Goal: Transaction & Acquisition: Book appointment/travel/reservation

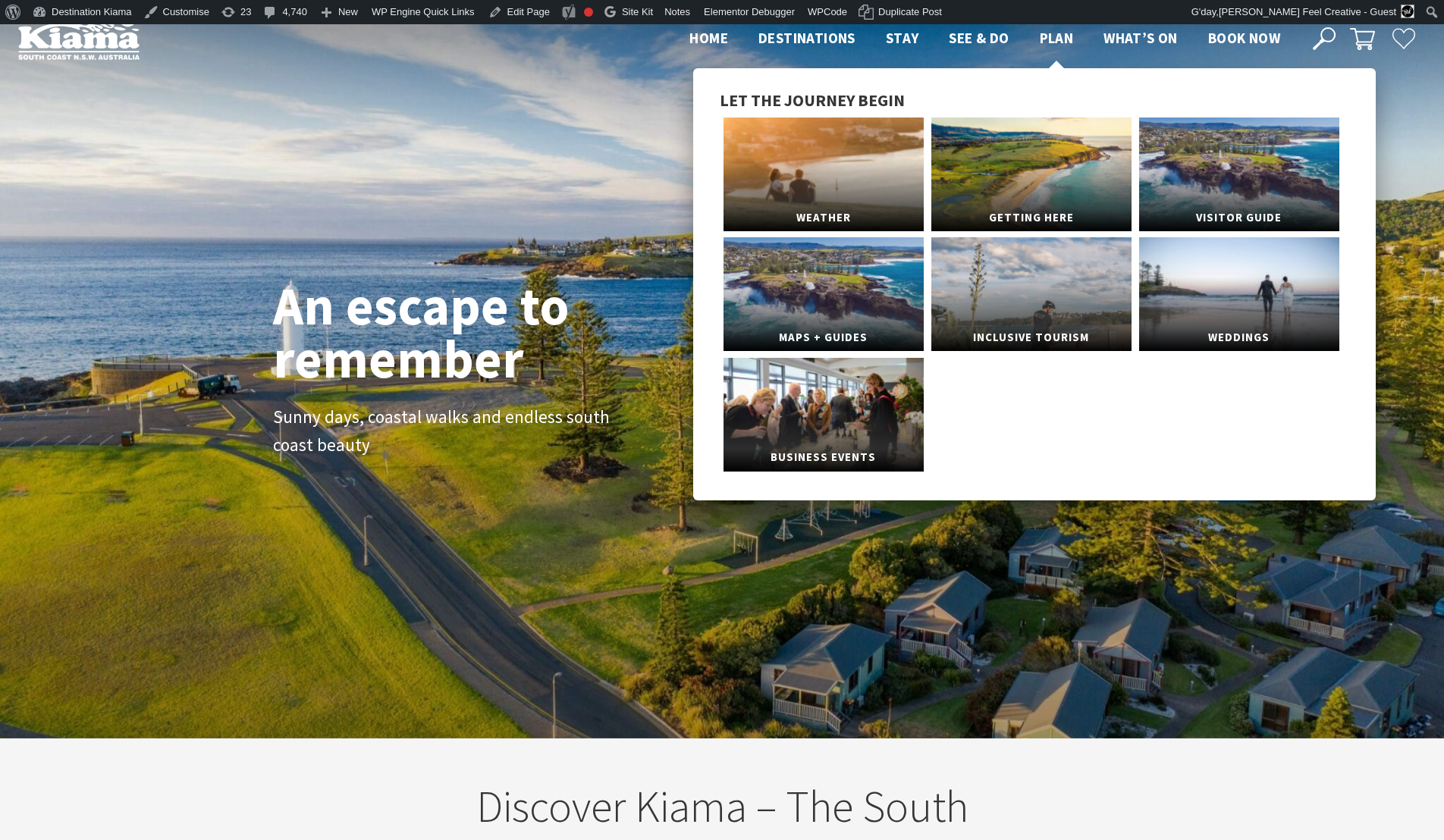
scroll to position [242, 1432]
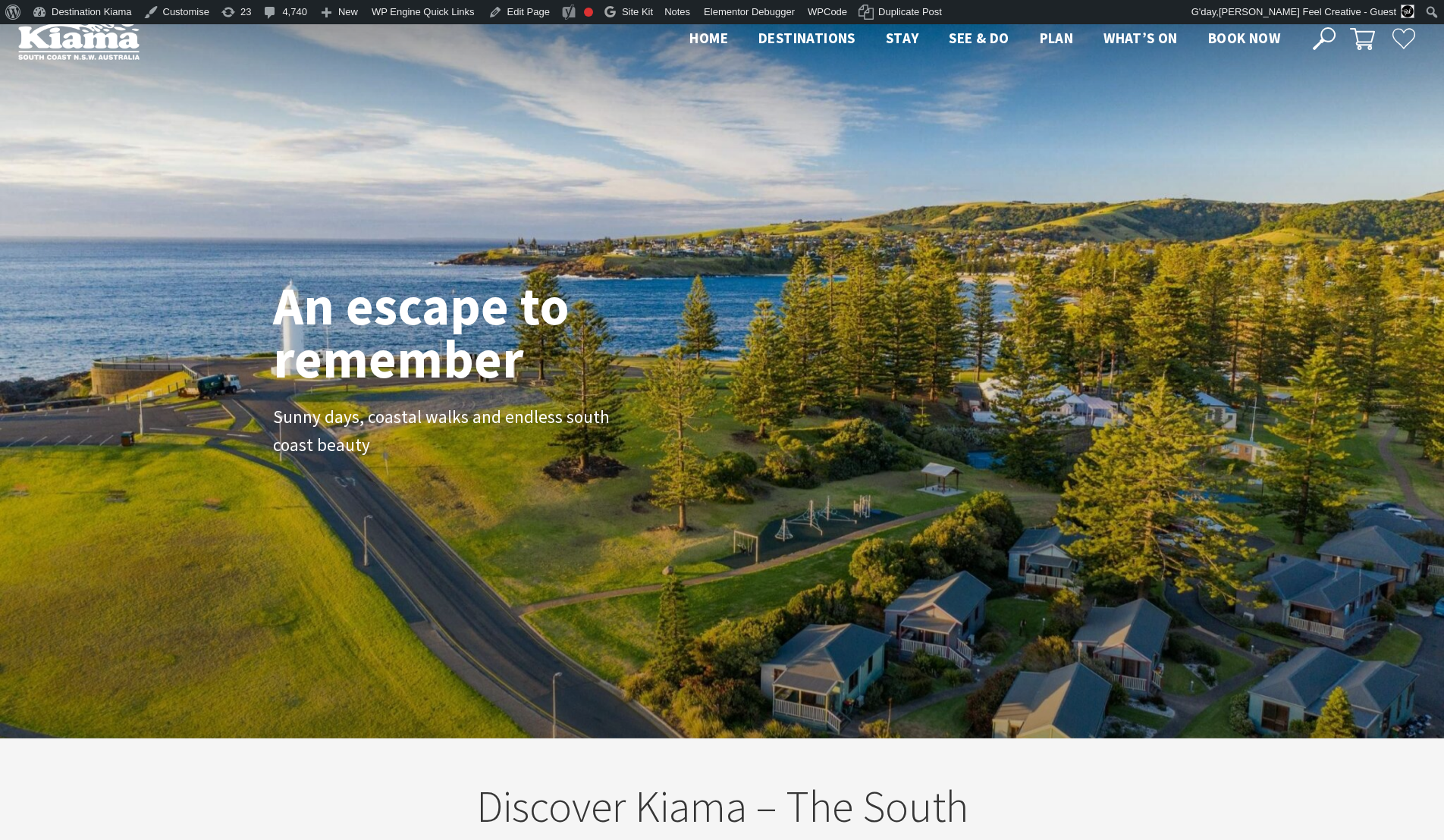
click at [1330, 35] on icon at bounding box center [1324, 39] width 23 height 23
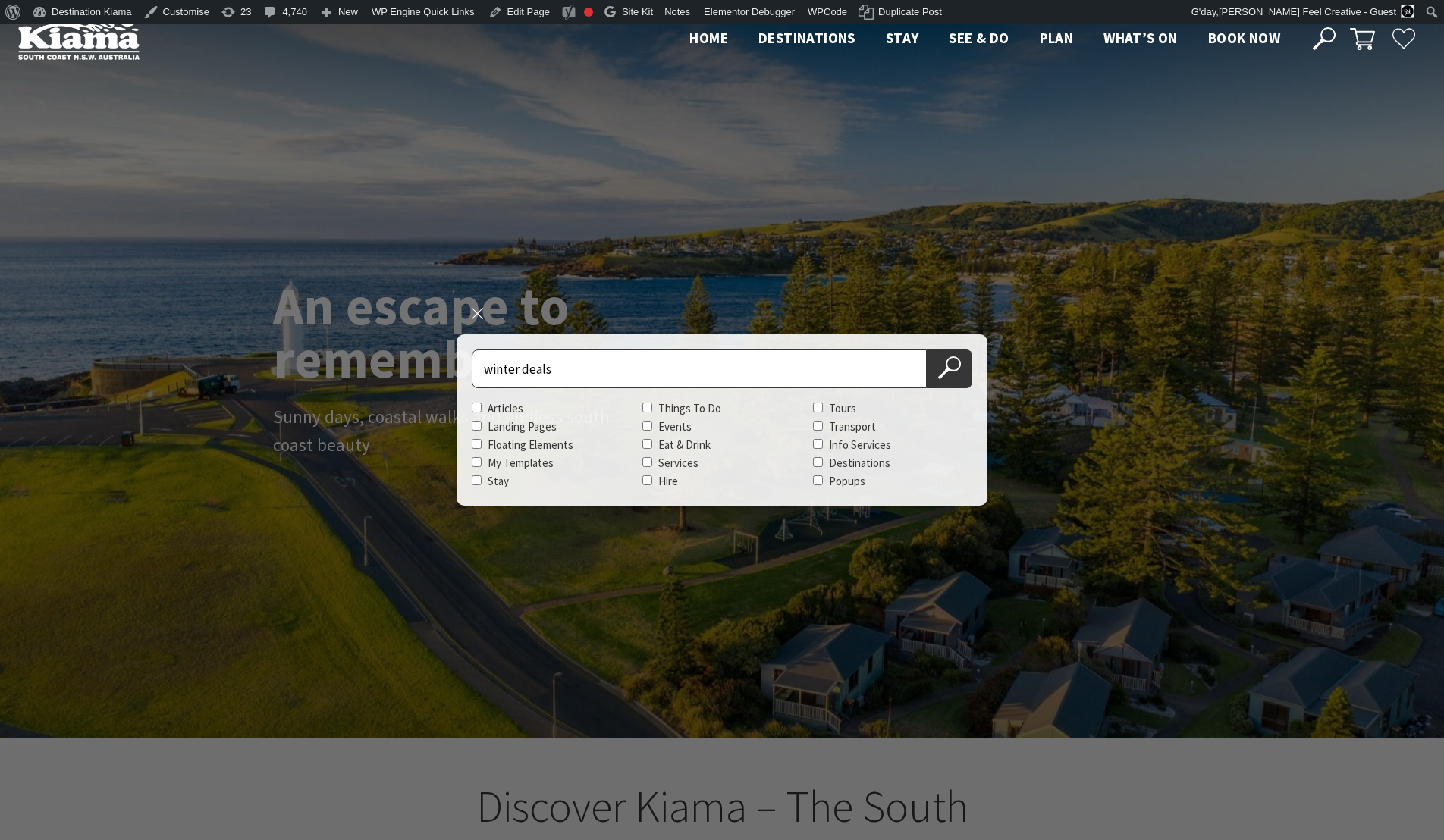
type input "winter deals"
click at [927, 350] on button "Search Now" at bounding box center [949, 369] width 45 height 39
click at [944, 366] on icon at bounding box center [949, 367] width 23 height 23
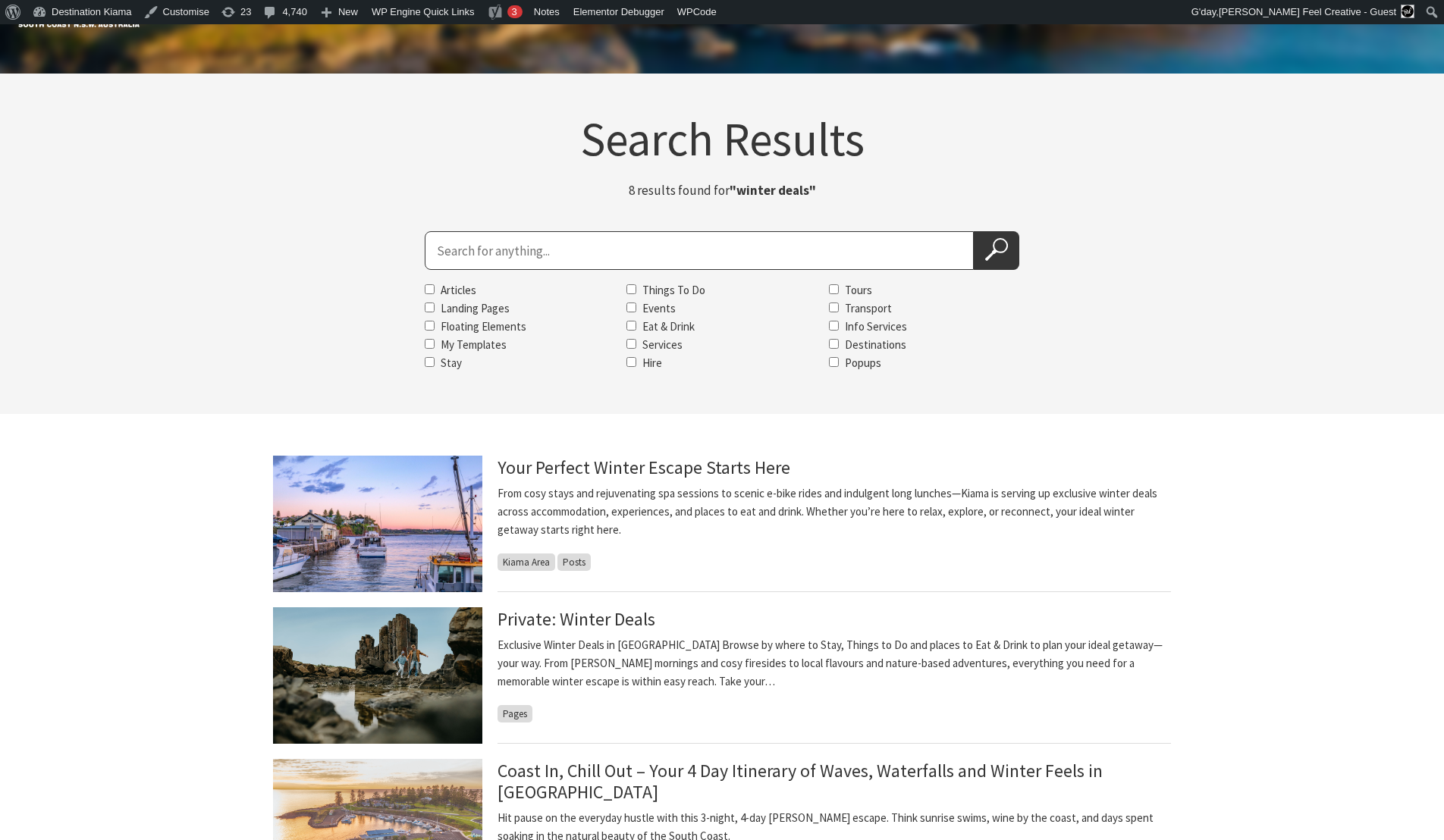
scroll to position [32, 0]
click at [572, 470] on link "Your Perfect Winter Escape Starts Here" at bounding box center [643, 468] width 293 height 24
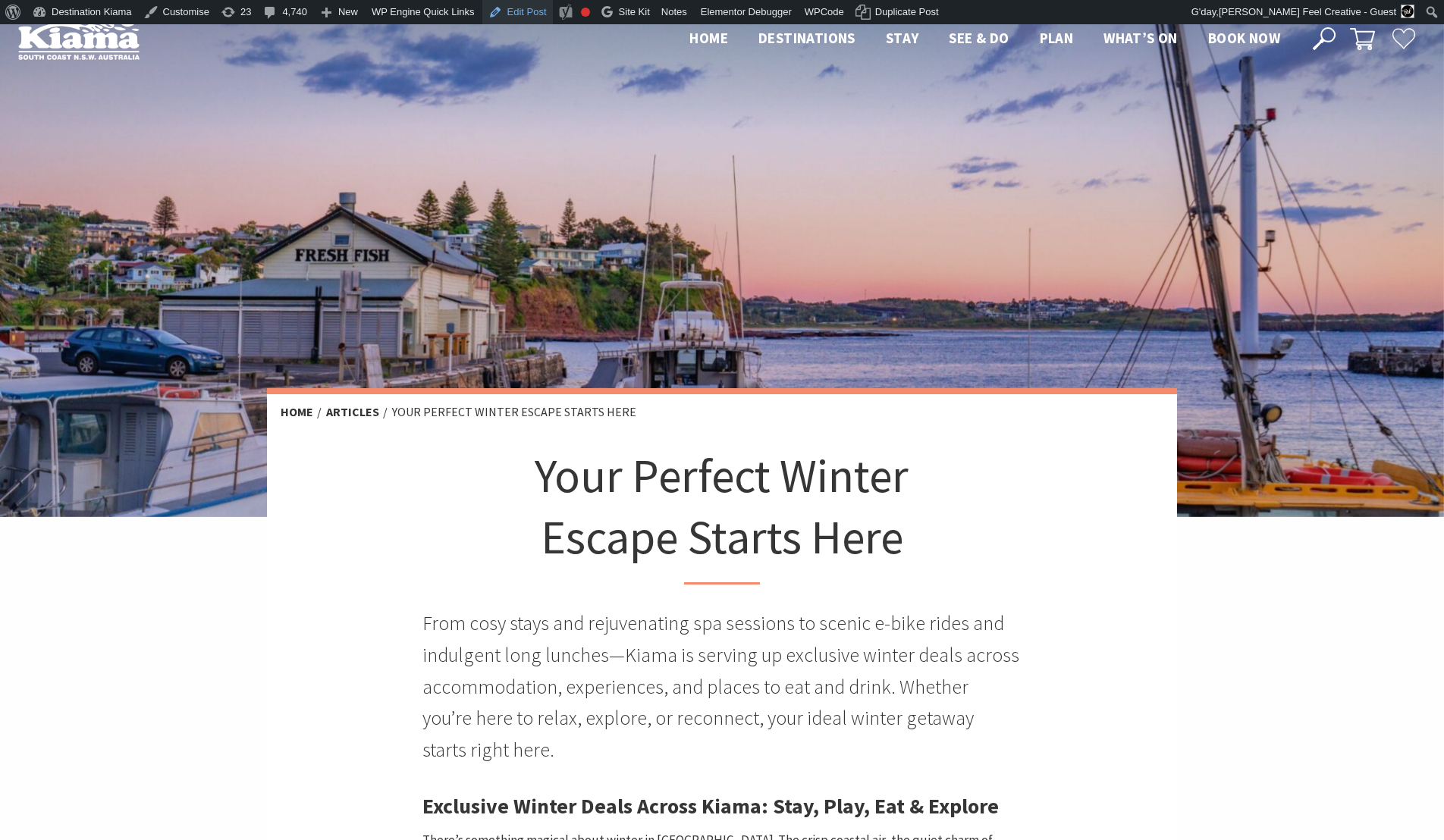
click at [543, 14] on link "Edit Post" at bounding box center [517, 12] width 71 height 24
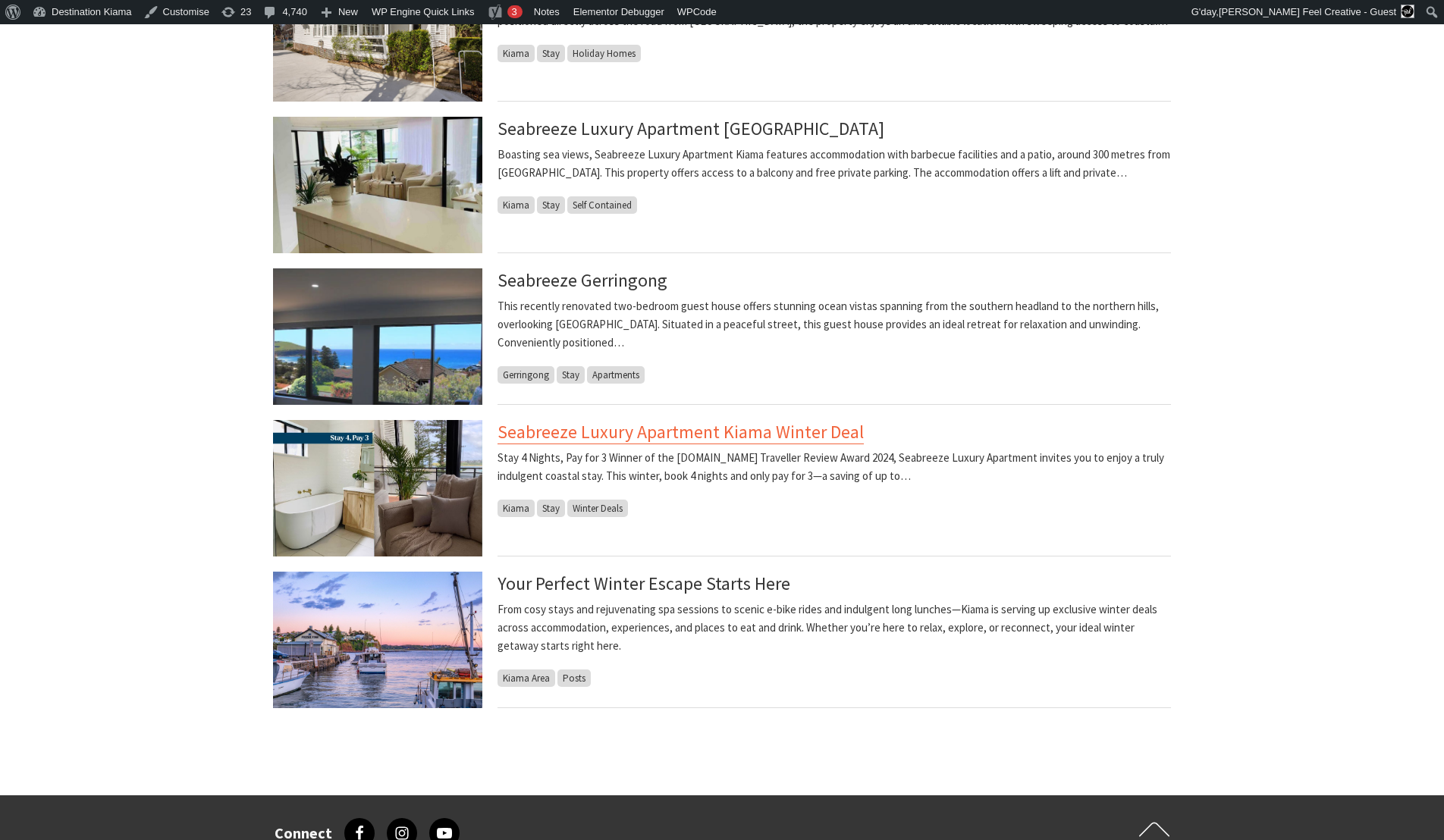
scroll to position [525, 0]
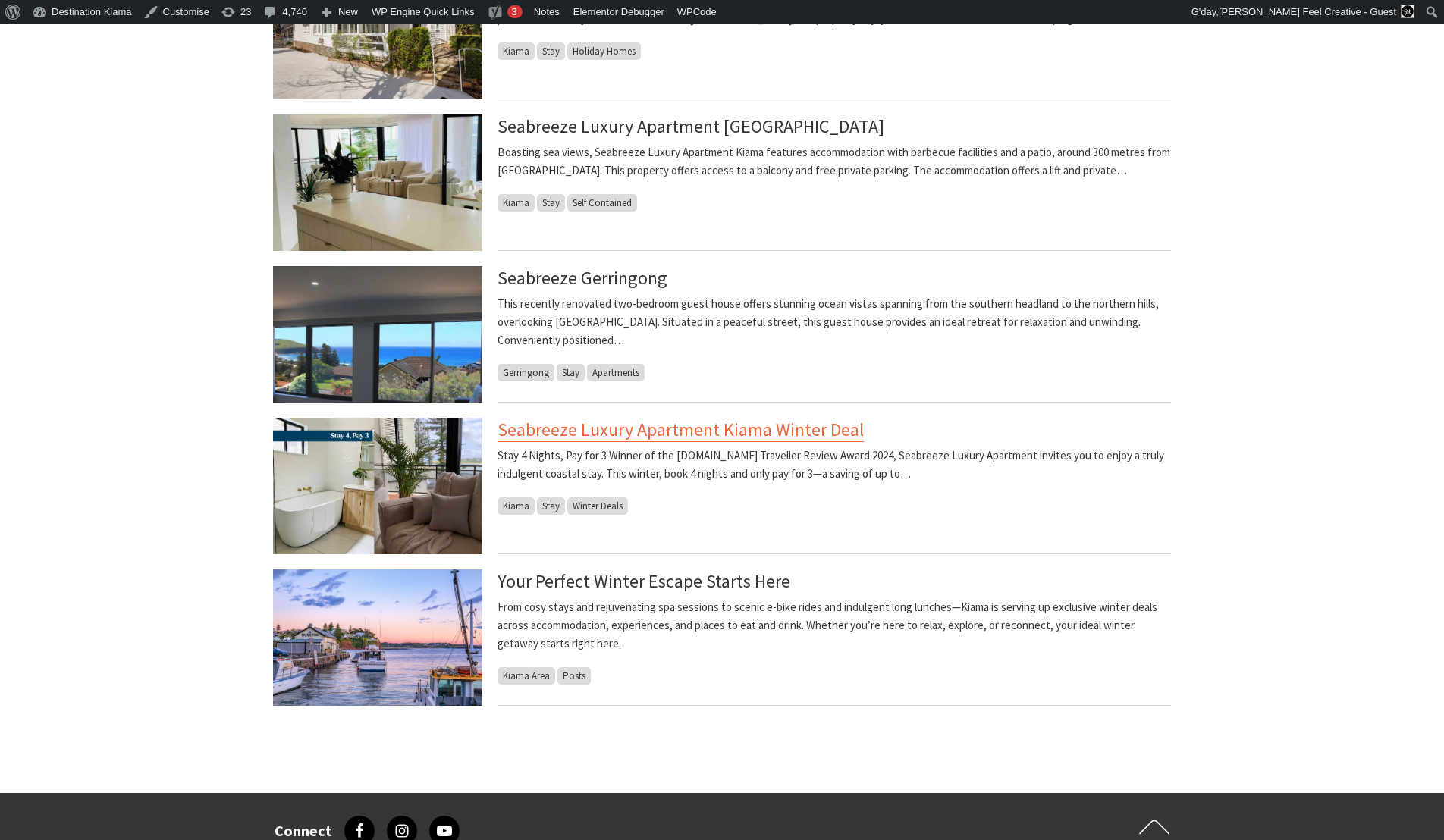
click at [594, 432] on link "Seabreeze Luxury Apartment Kiama Winter Deal" at bounding box center [680, 429] width 366 height 24
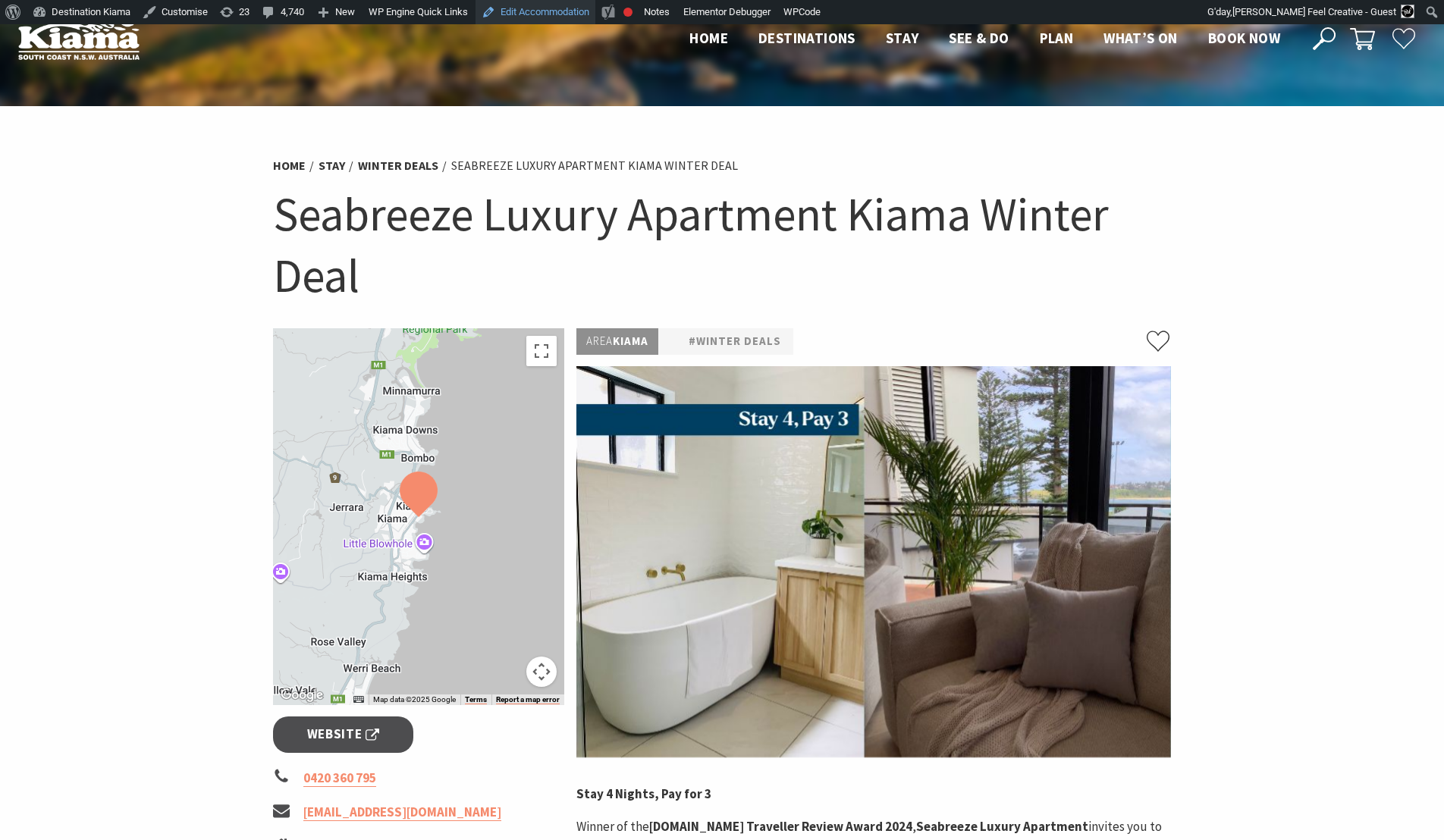
click at [558, 14] on link "Edit Accommodation" at bounding box center [535, 12] width 120 height 24
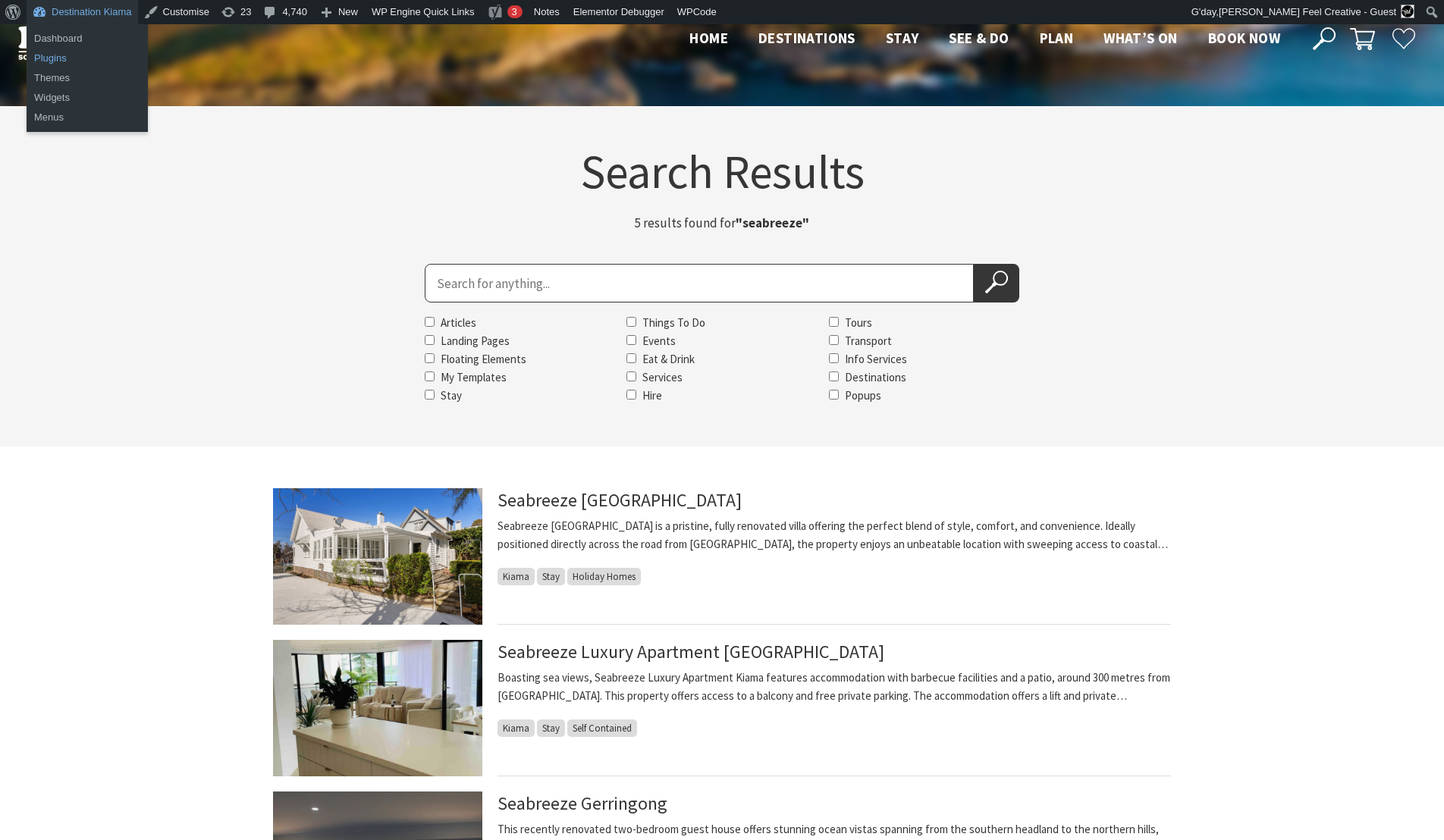
click at [58, 62] on link "Plugins" at bounding box center [87, 58] width 122 height 19
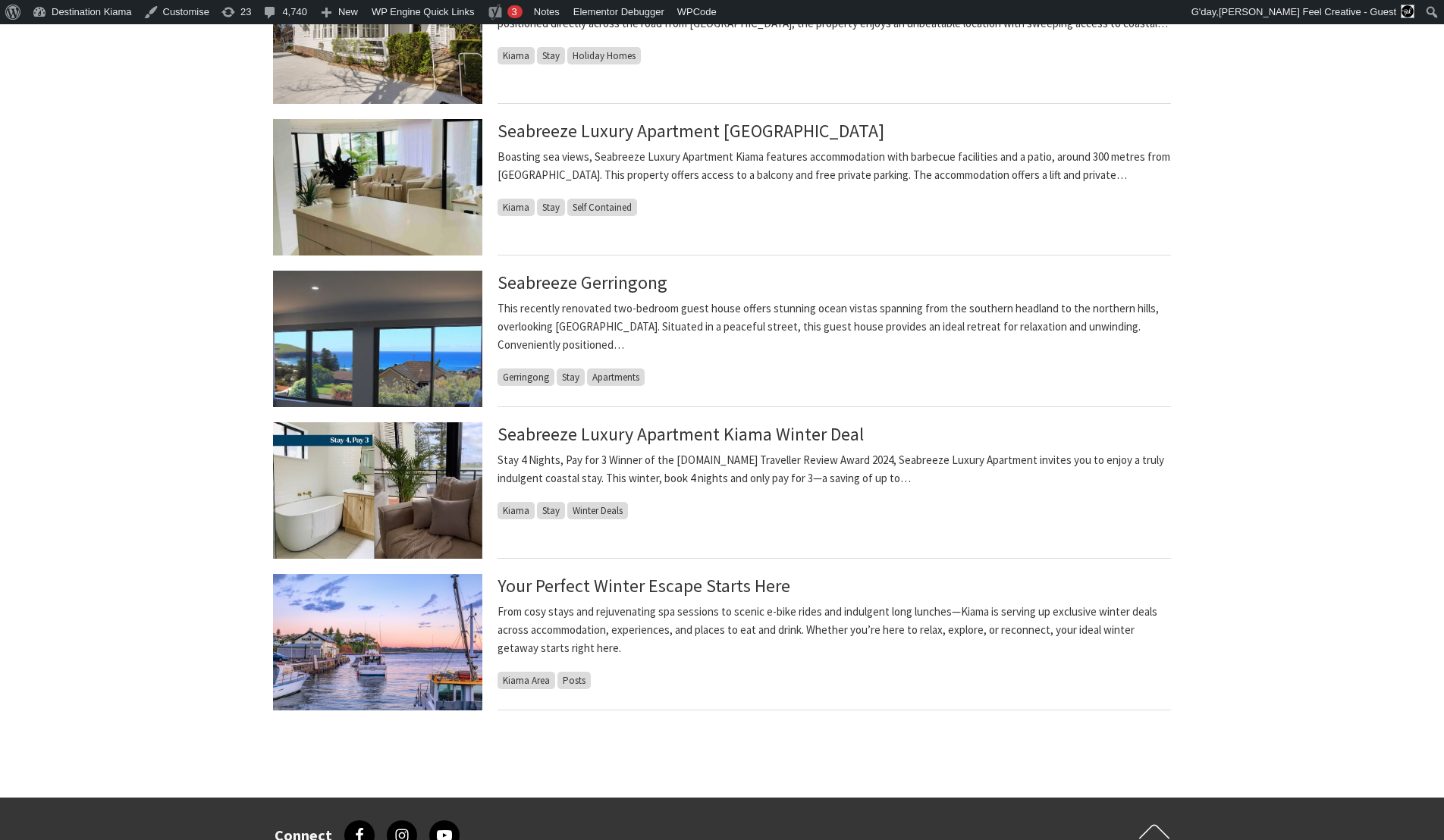
scroll to position [529, 0]
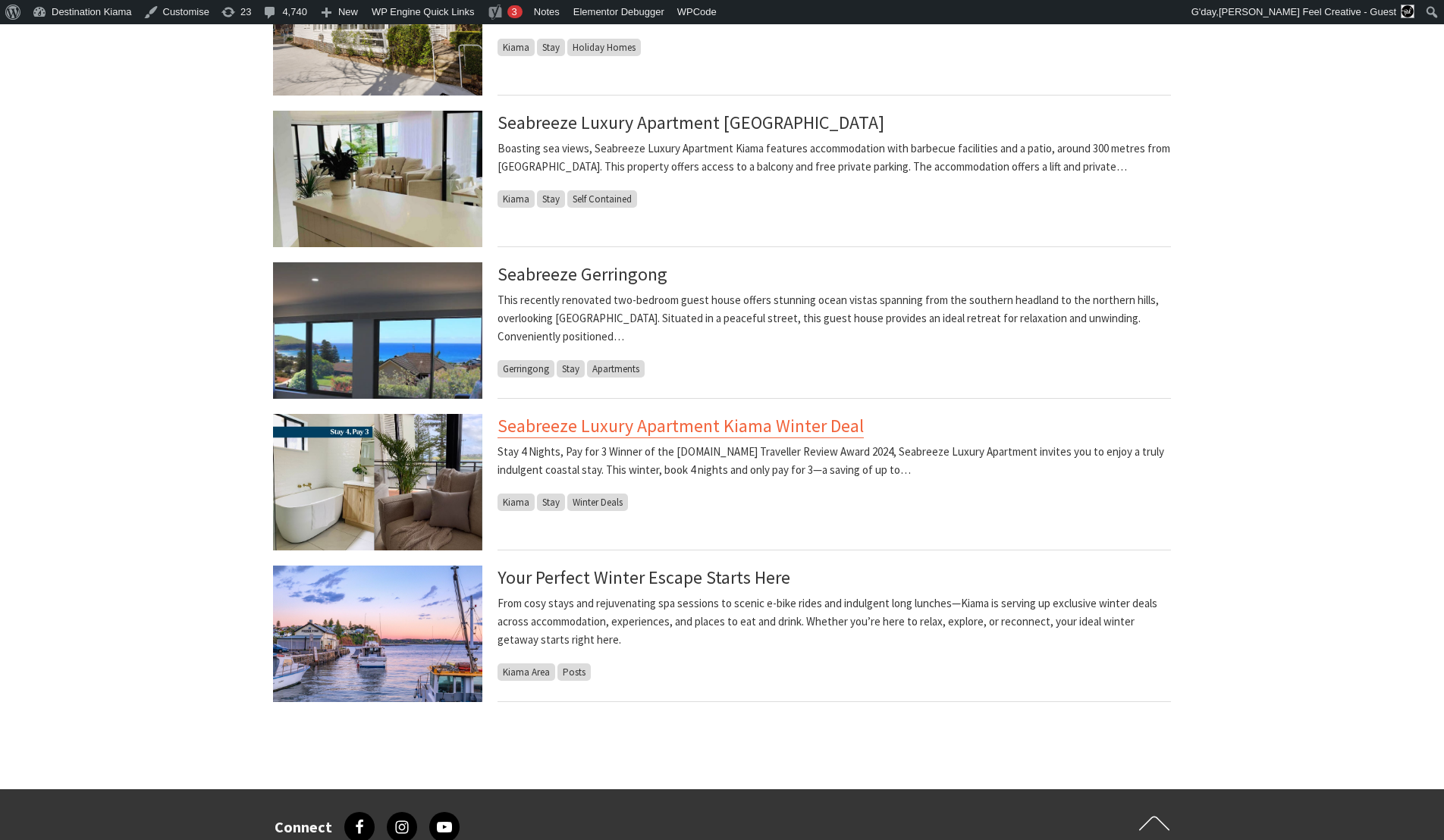
click at [550, 428] on link "Seabreeze Luxury Apartment Kiama Winter Deal" at bounding box center [680, 426] width 366 height 24
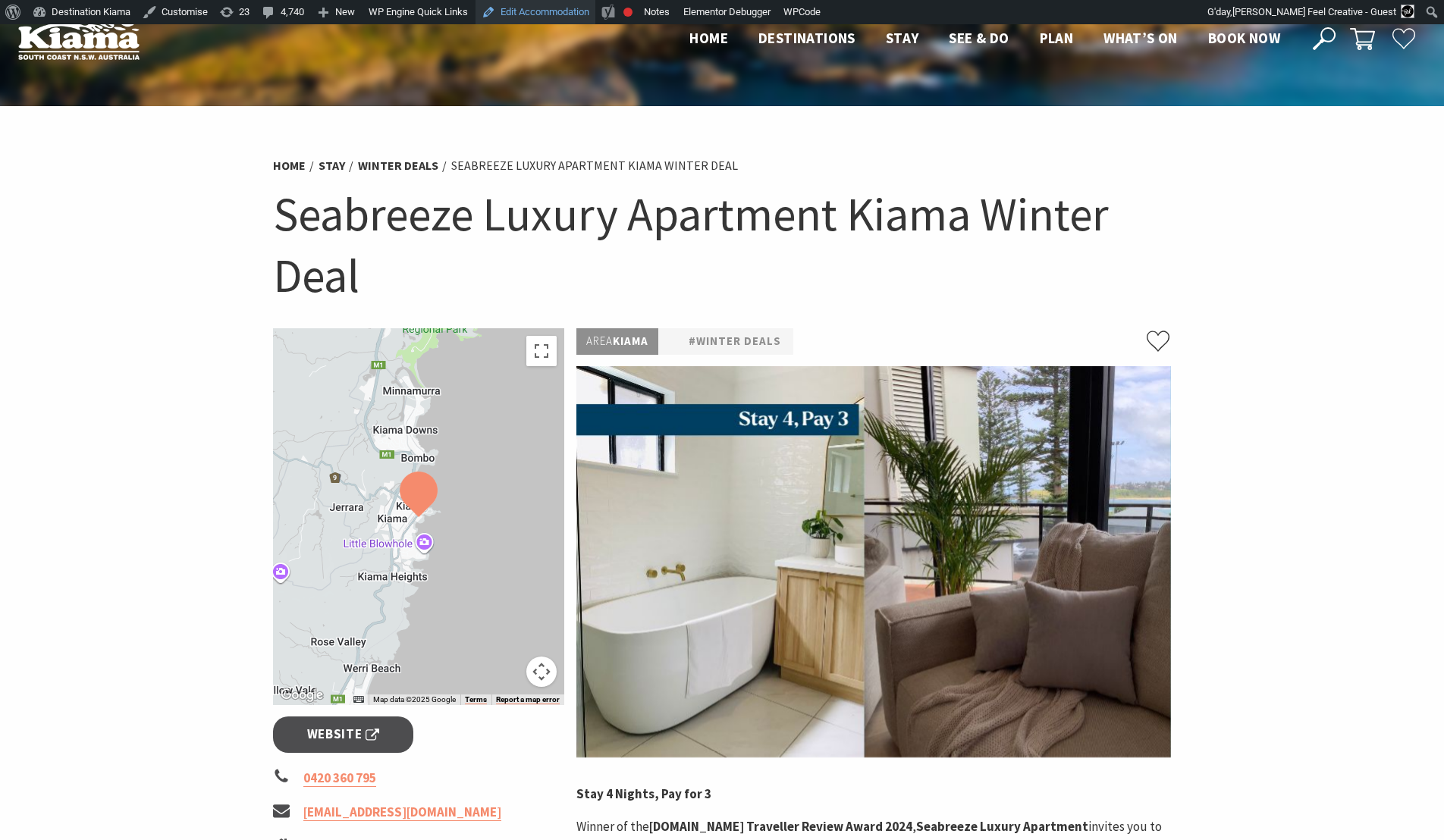
click at [553, 16] on link "Edit Accommodation" at bounding box center [535, 12] width 120 height 24
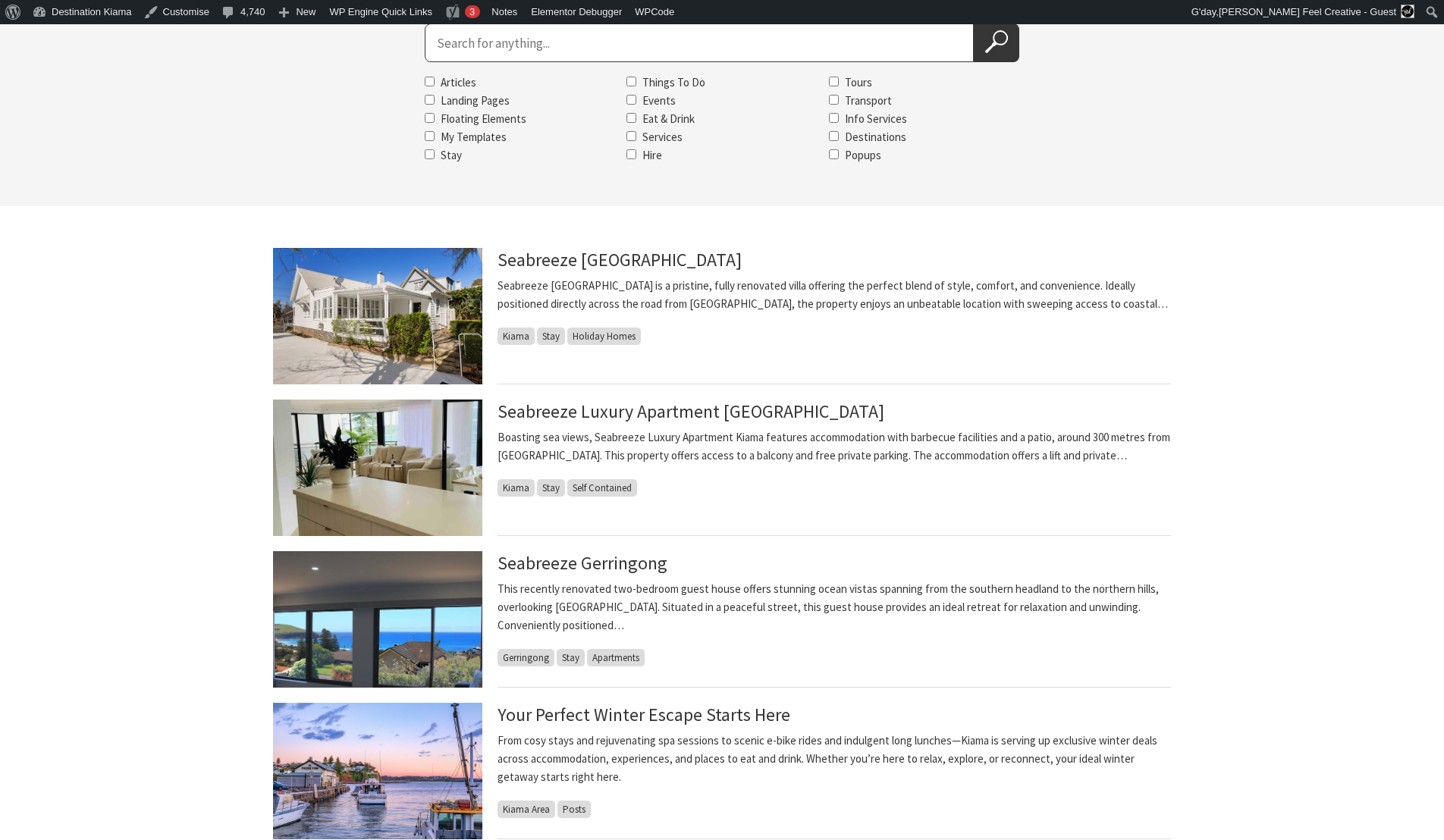
scroll to position [160, 0]
